Goal: Information Seeking & Learning: Learn about a topic

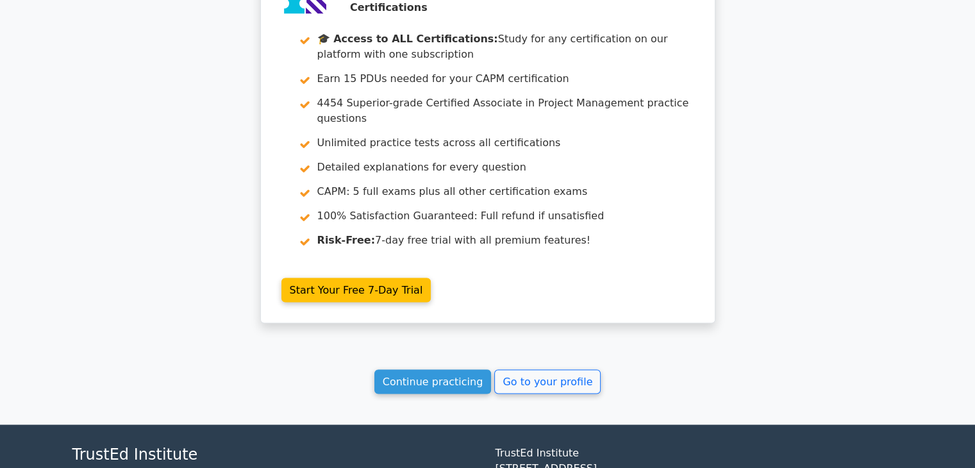
scroll to position [2188, 0]
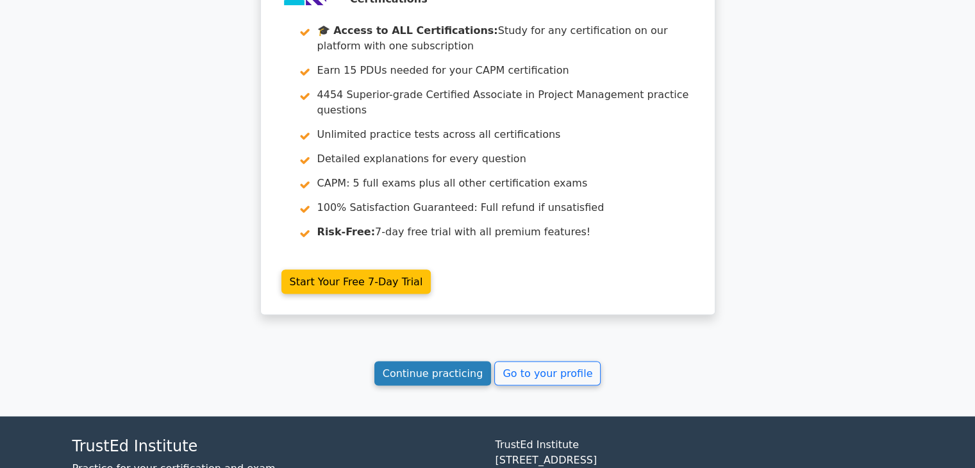
click at [412, 361] on link "Continue practicing" at bounding box center [433, 373] width 117 height 24
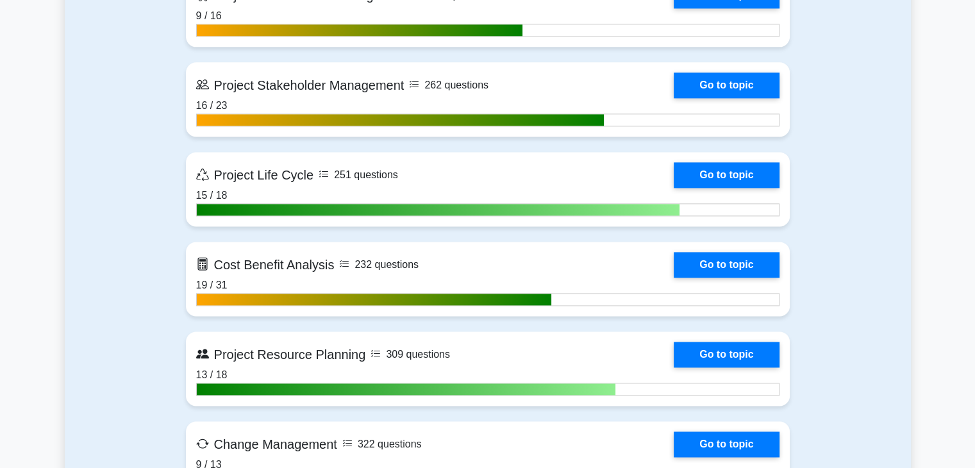
scroll to position [1765, 0]
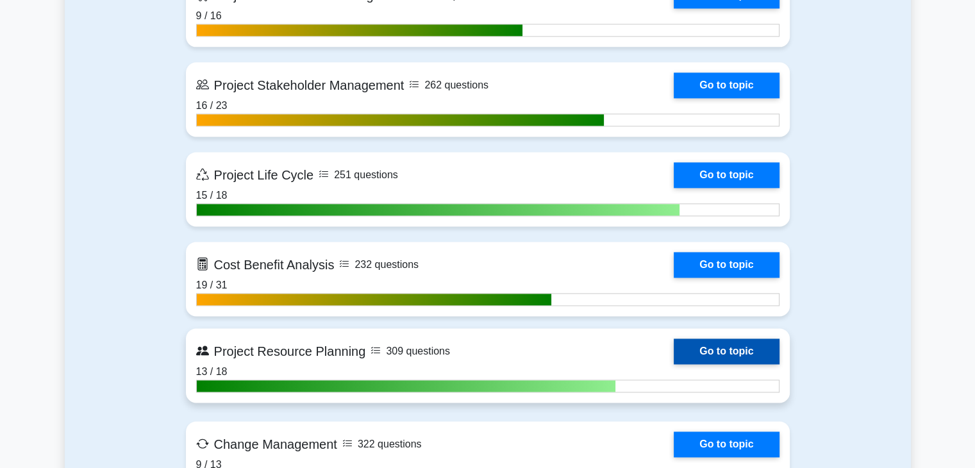
click at [710, 356] on link "Go to topic" at bounding box center [726, 352] width 105 height 26
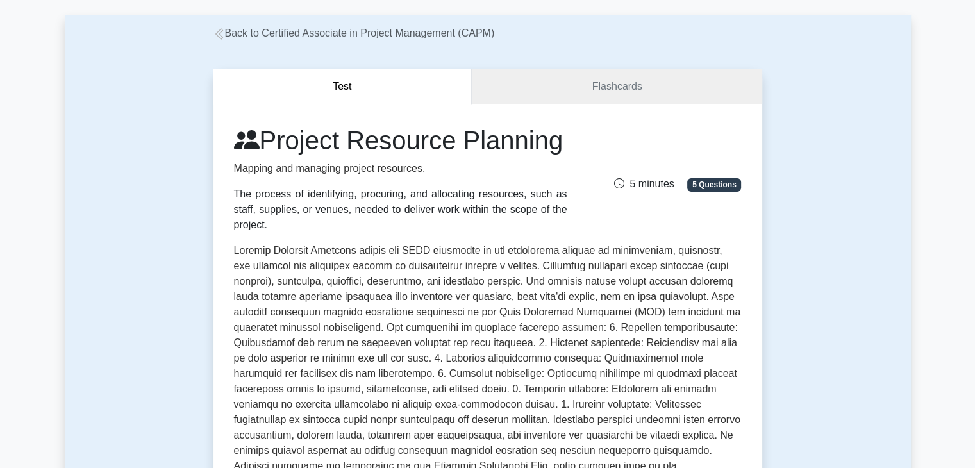
scroll to position [56, 0]
click at [595, 90] on link "Flashcards" at bounding box center [617, 87] width 290 height 37
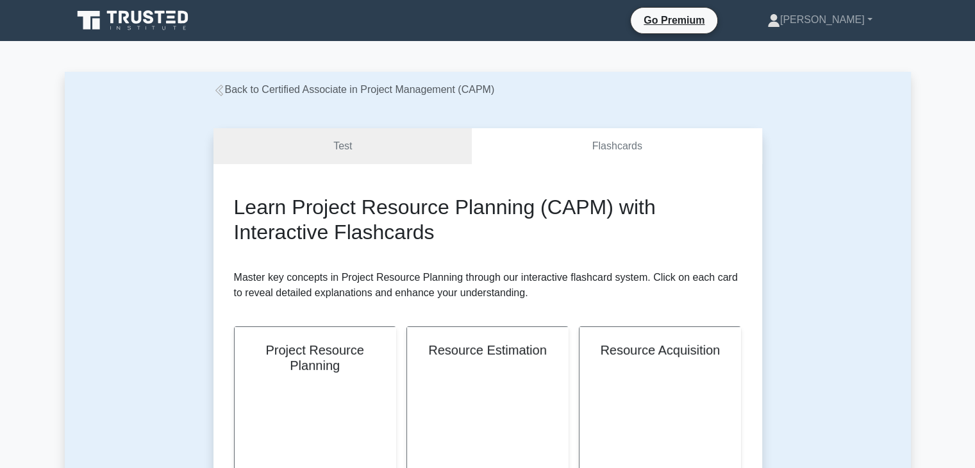
click at [231, 93] on link "Back to Certified Associate in Project Management (CAPM)" at bounding box center [355, 89] width 282 height 11
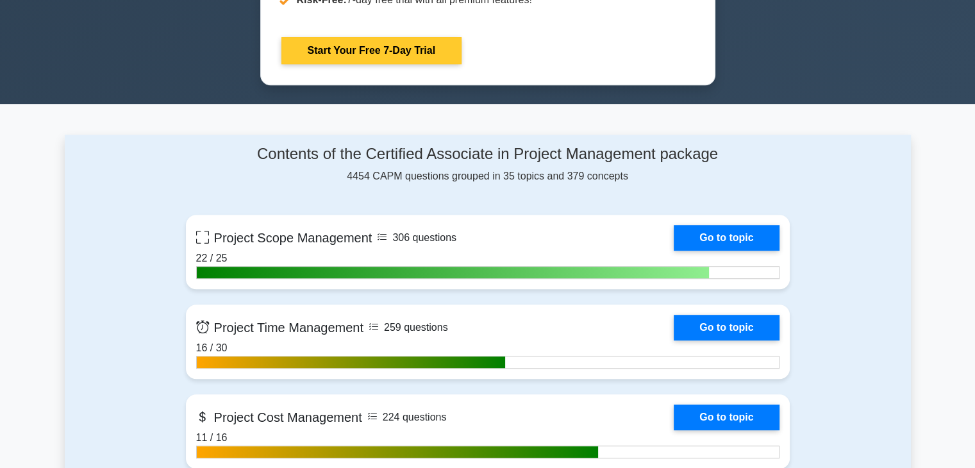
scroll to position [803, 0]
